Goal: Transaction & Acquisition: Purchase product/service

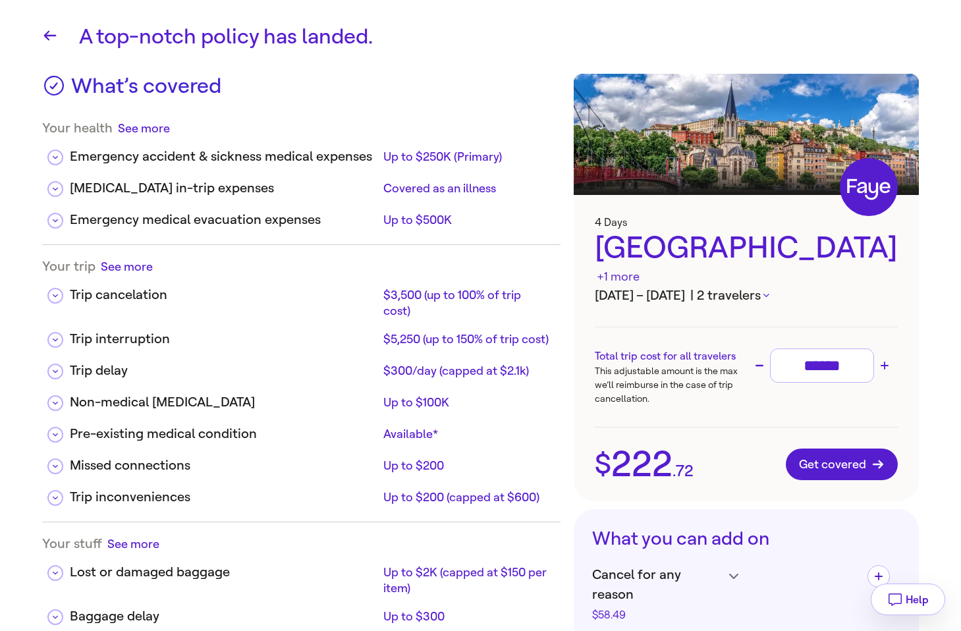
click at [768, 286] on button "| 2 travelers" at bounding box center [730, 296] width 80 height 20
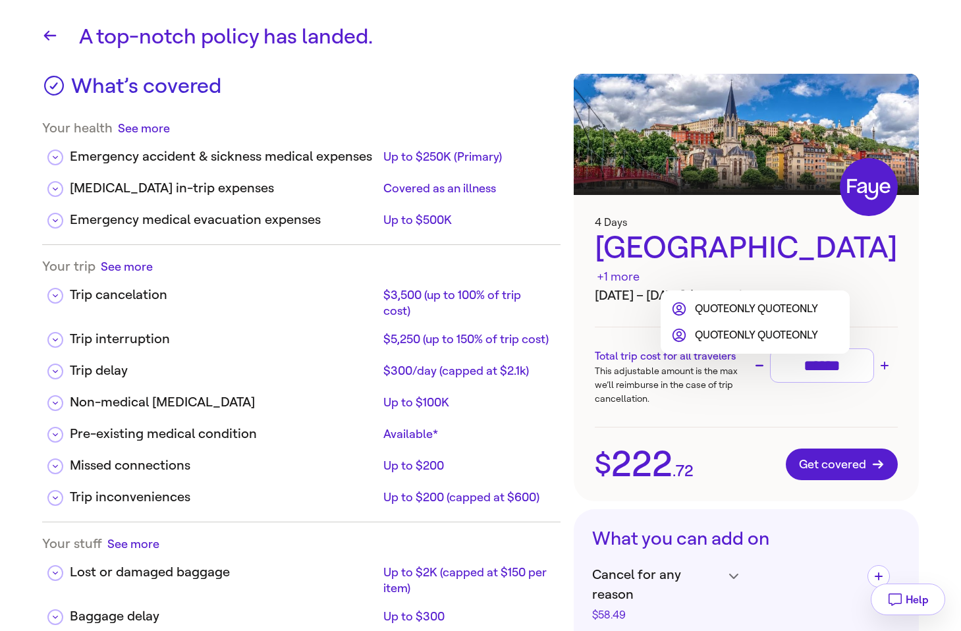
click at [799, 252] on div at bounding box center [480, 315] width 961 height 631
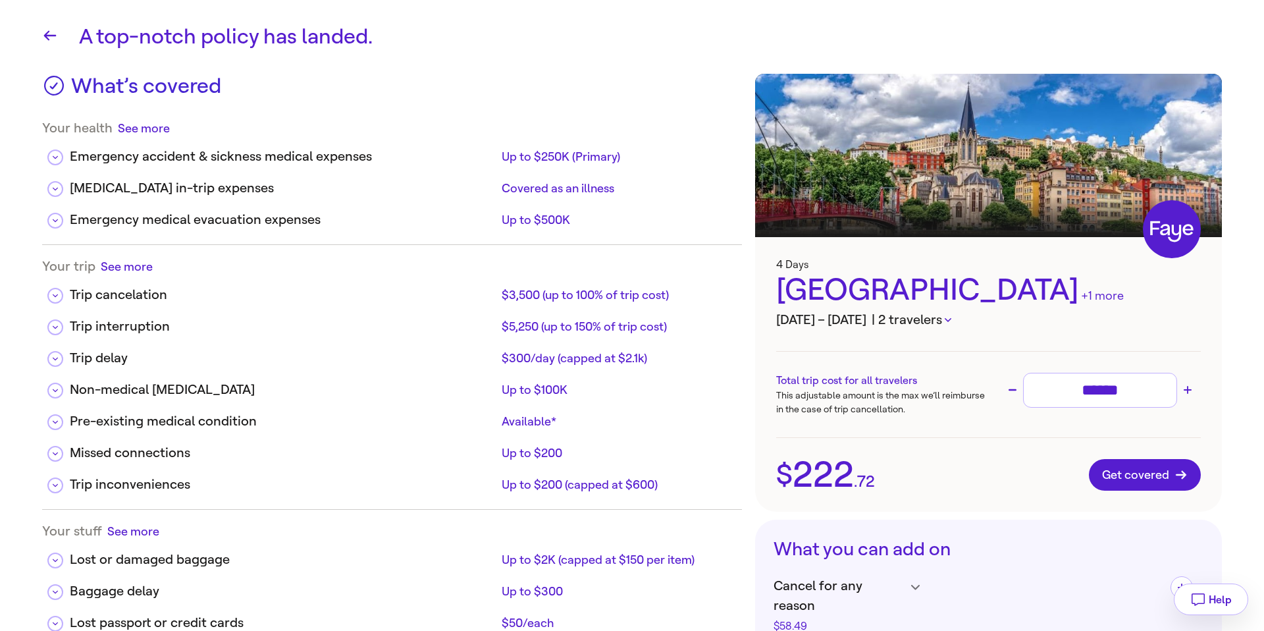
click at [952, 319] on icon "button" at bounding box center [948, 320] width 7 height 4
click at [1027, 303] on div at bounding box center [632, 315] width 1264 height 631
click at [1123, 474] on span "Get covered" at bounding box center [1145, 474] width 86 height 13
